Goal: Task Accomplishment & Management: Manage account settings

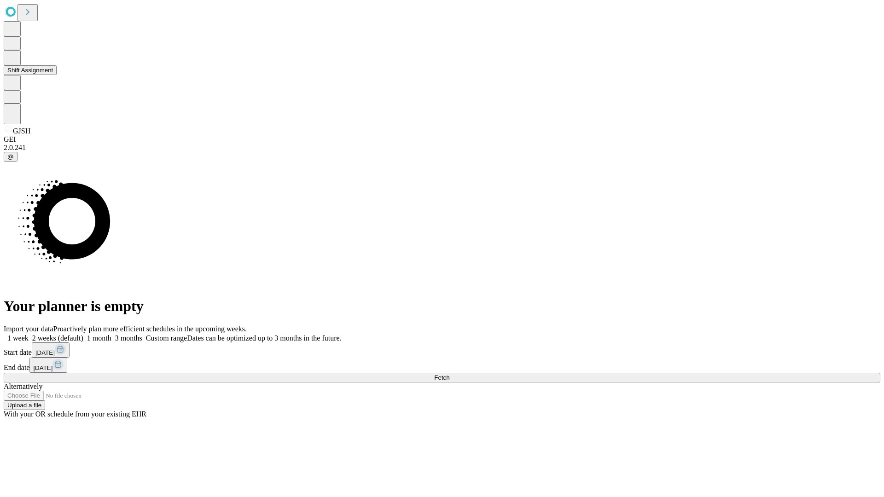
click at [57, 75] on button "Shift Assignment" at bounding box center [30, 70] width 53 height 10
